Goal: Task Accomplishment & Management: Use online tool/utility

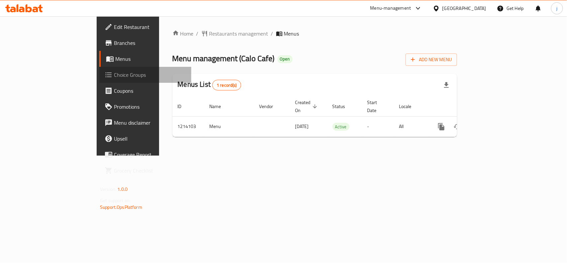
click at [114, 75] on span "Choice Groups" at bounding box center [150, 75] width 72 height 8
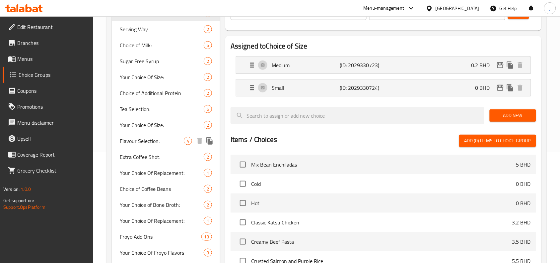
scroll to position [221, 0]
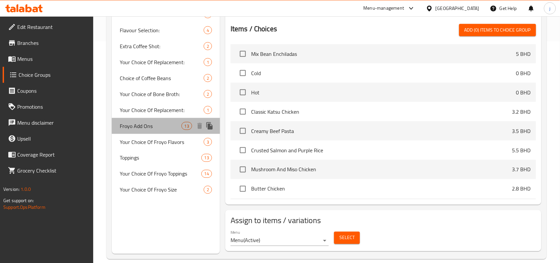
click at [138, 128] on span "Froyo Add Ons" at bounding box center [150, 126] width 61 height 8
type input "Froyo Add Ons"
type input "إضافات فور يو"
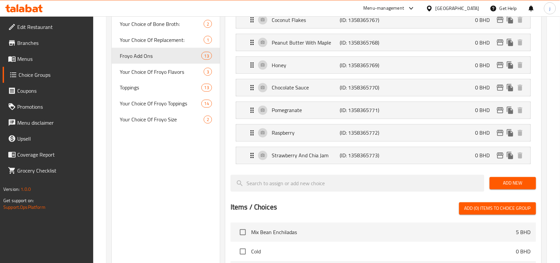
scroll to position [277, 0]
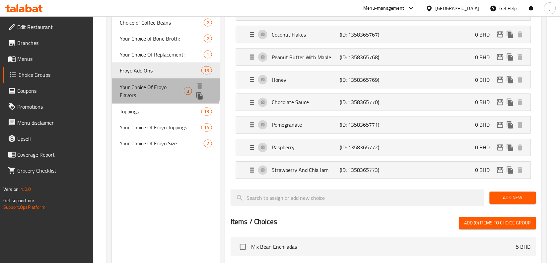
click at [155, 87] on span "Your Choice Of Froyo Flavors" at bounding box center [152, 91] width 64 height 16
type input "Your Choice Of Froyo Flavors"
type input "إختيارك من نكهات فرويو"
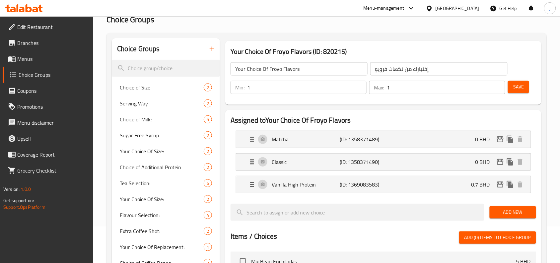
scroll to position [32, 0]
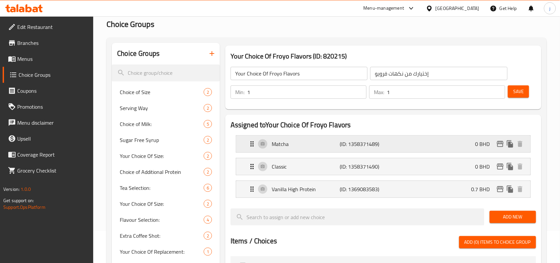
click at [251, 141] on icon "Expand" at bounding box center [252, 143] width 3 height 5
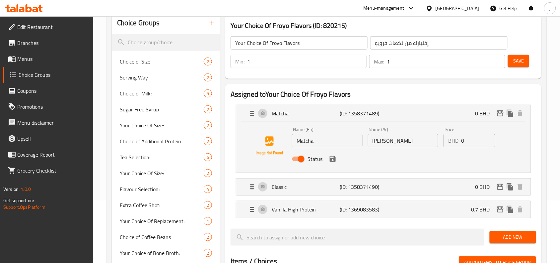
scroll to position [87, 0]
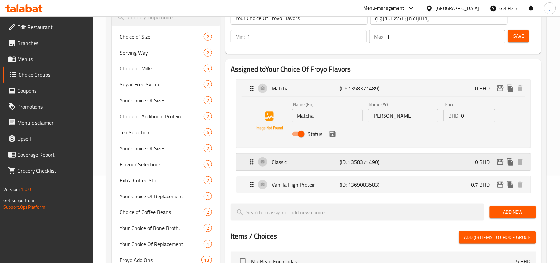
click at [250, 162] on icon "Expand" at bounding box center [252, 162] width 8 height 8
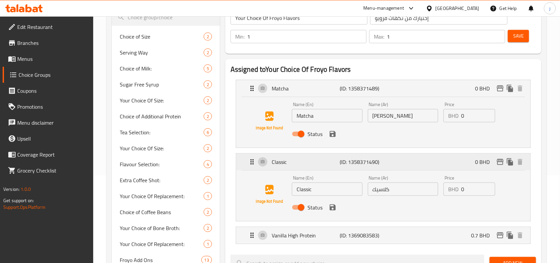
scroll to position [143, 0]
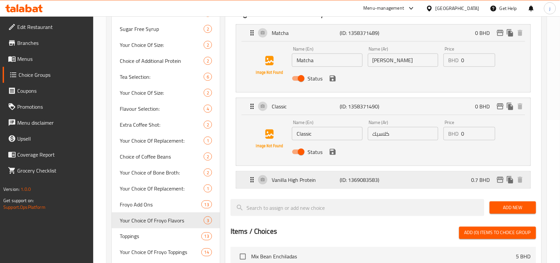
click at [250, 183] on icon "Expand" at bounding box center [252, 180] width 8 height 8
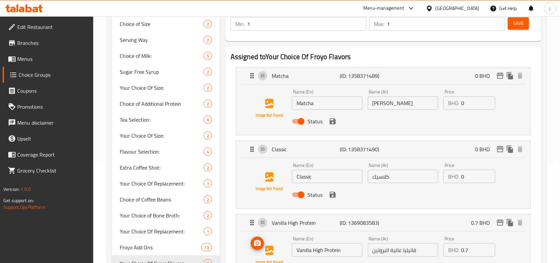
scroll to position [0, 0]
